Goal: Use online tool/utility

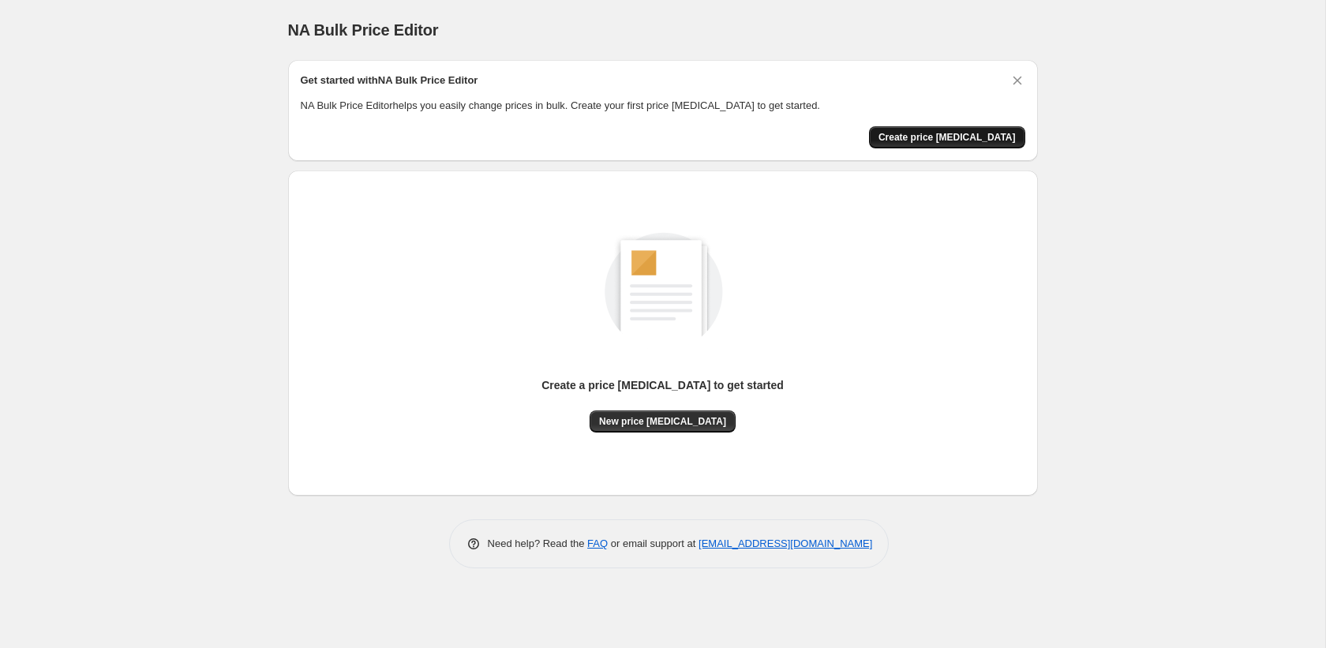
click at [981, 128] on button "Create price [MEDICAL_DATA]" at bounding box center [947, 137] width 156 height 22
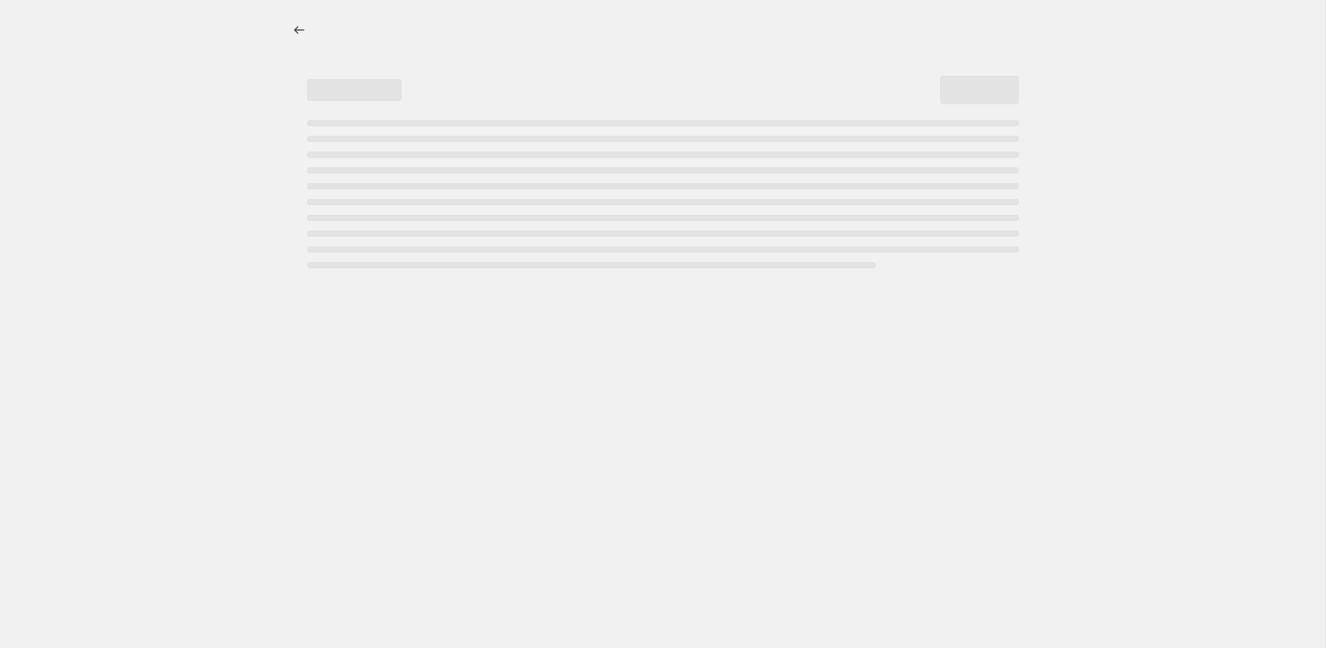
select select "percentage"
